Goal: Information Seeking & Learning: Learn about a topic

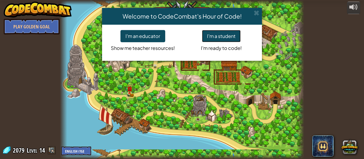
click at [221, 36] on button "I'm a student" at bounding box center [221, 36] width 39 height 12
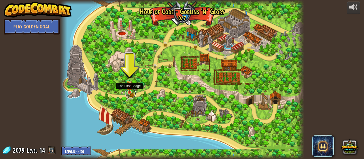
click at [132, 92] on link at bounding box center [130, 93] width 11 height 11
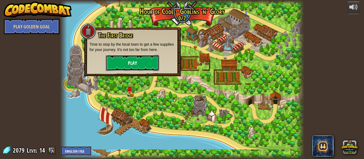
click at [137, 61] on button "Play" at bounding box center [132, 63] width 53 height 16
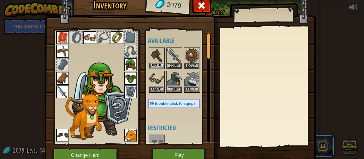
click at [158, 61] on img at bounding box center [156, 55] width 15 height 15
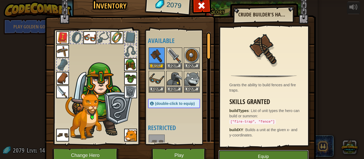
click at [265, 157] on button "Equip" at bounding box center [263, 156] width 90 height 13
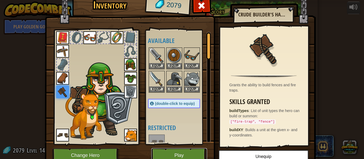
click at [191, 155] on button "Play" at bounding box center [179, 156] width 56 height 15
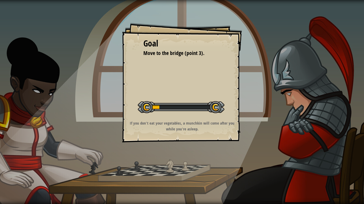
drag, startPoint x: 159, startPoint y: 109, endPoint x: 213, endPoint y: 111, distance: 54.6
click at [213, 111] on div at bounding box center [181, 107] width 87 height 12
click at [214, 109] on div at bounding box center [181, 107] width 87 height 12
